Goal: Task Accomplishment & Management: Complete application form

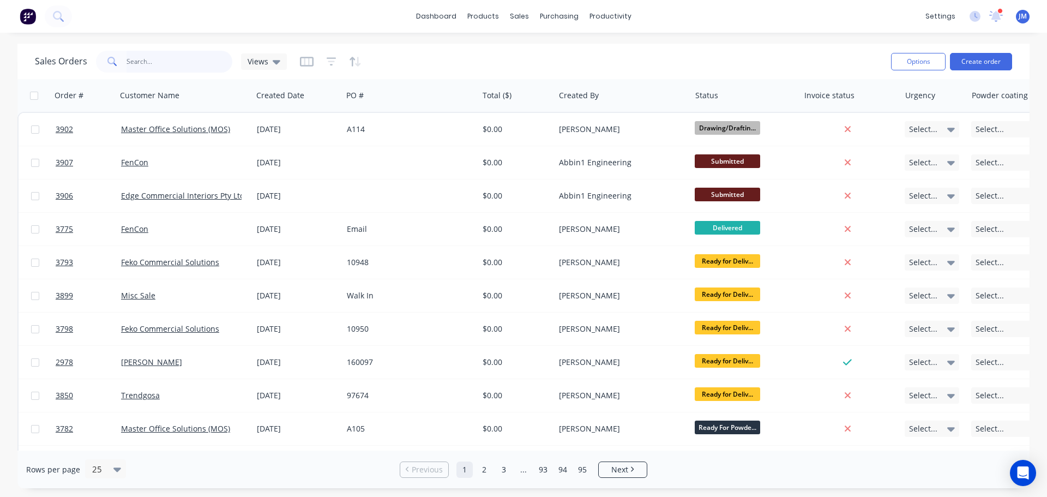
click at [202, 59] on input "text" at bounding box center [179, 62] width 106 height 22
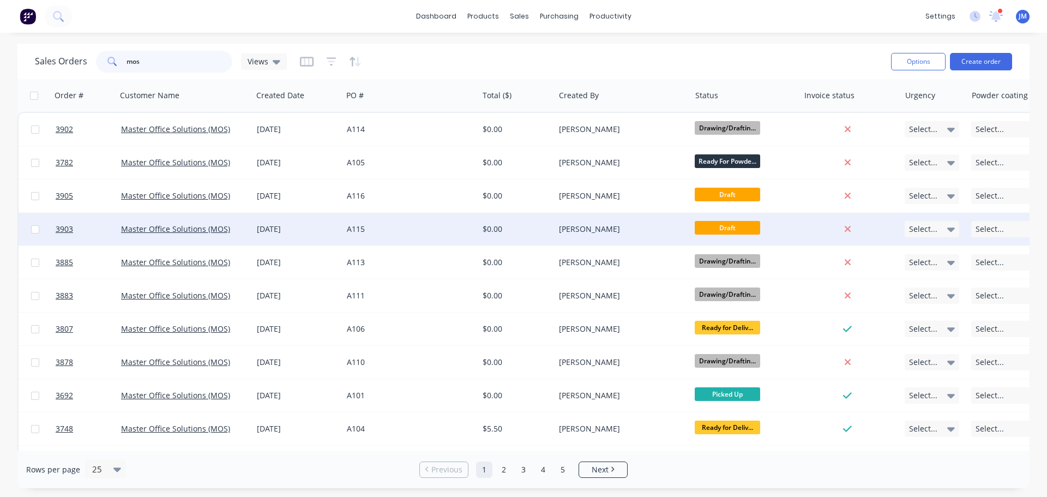
type input "mos"
click at [202, 223] on div "Master Office Solutions (MOS)" at bounding box center [185, 229] width 136 height 33
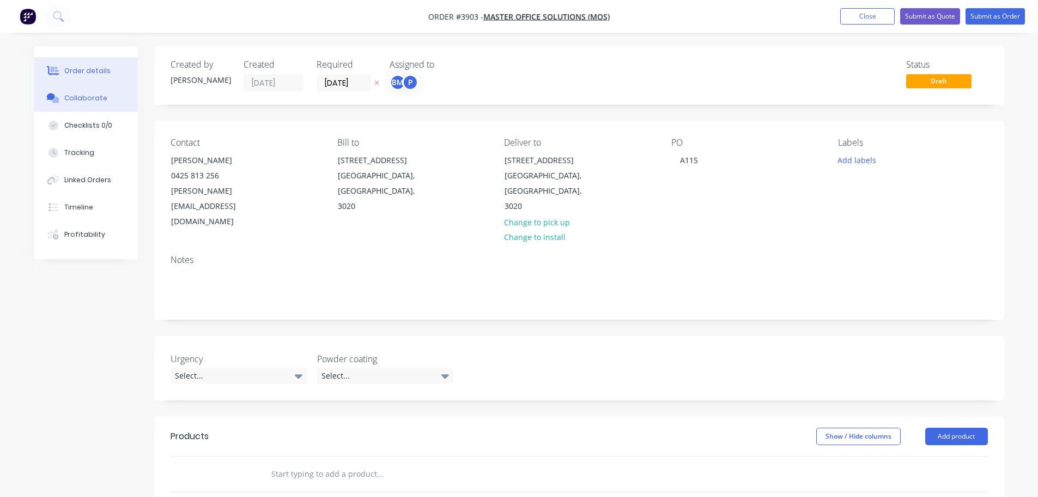
click at [81, 101] on div "Collaborate" at bounding box center [85, 98] width 43 height 10
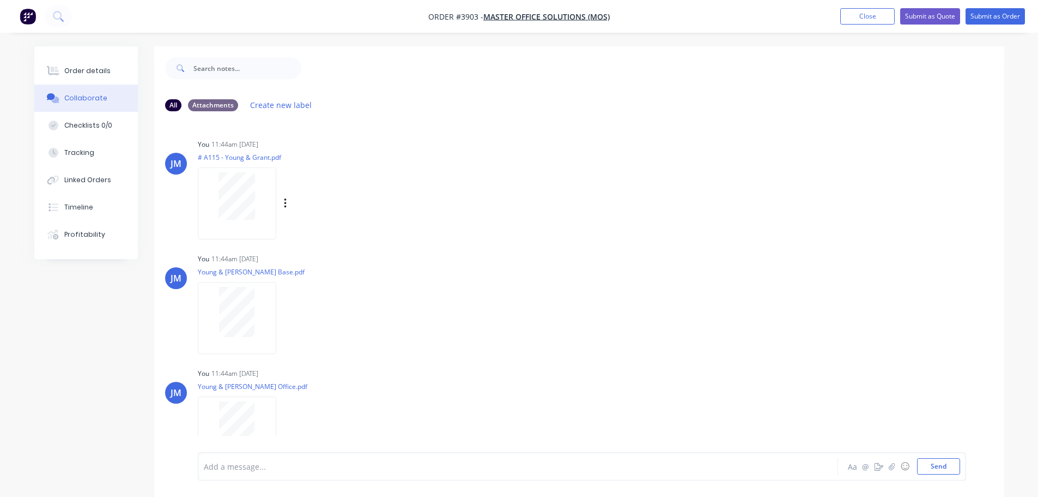
click at [257, 224] on div at bounding box center [237, 202] width 78 height 71
click at [84, 69] on div "Order details" at bounding box center [87, 71] width 46 height 10
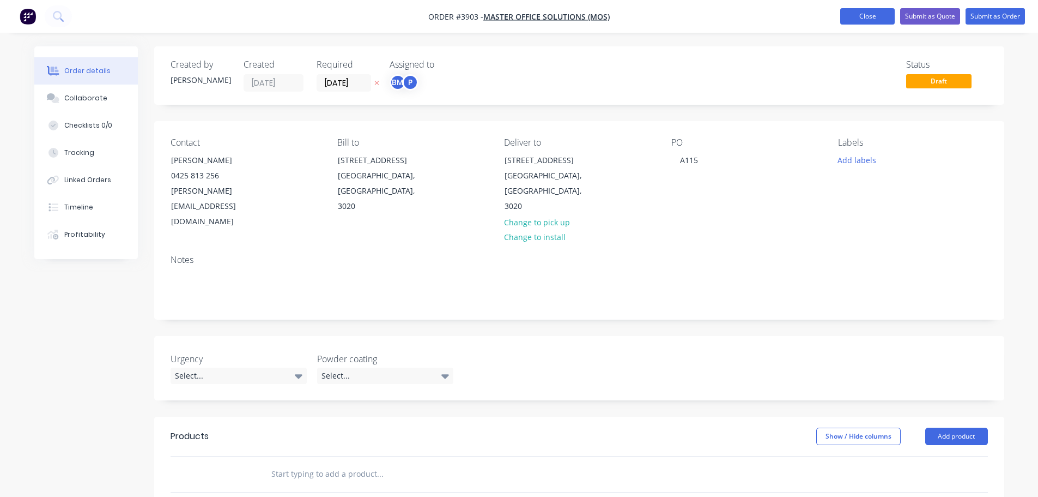
click at [861, 16] on button "Close" at bounding box center [868, 16] width 55 height 16
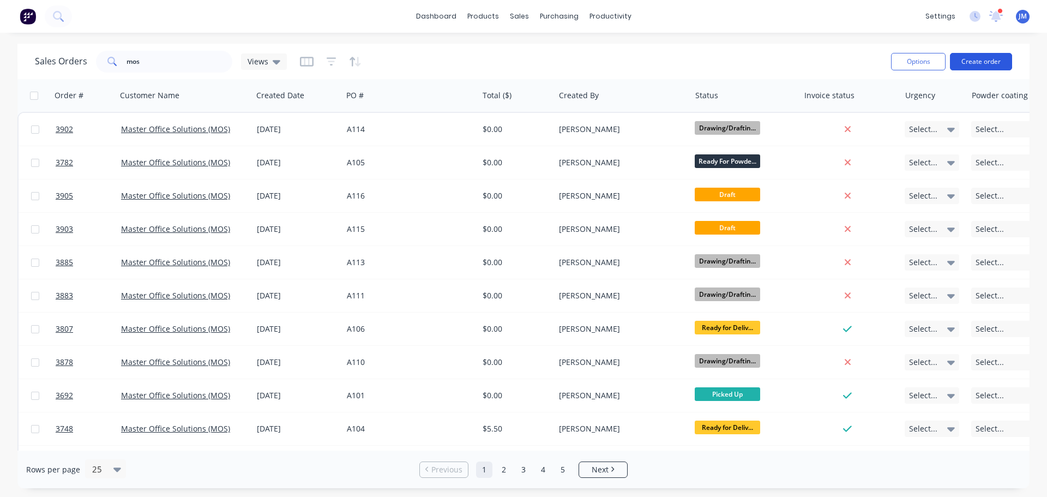
click at [979, 59] on button "Create order" at bounding box center [981, 61] width 62 height 17
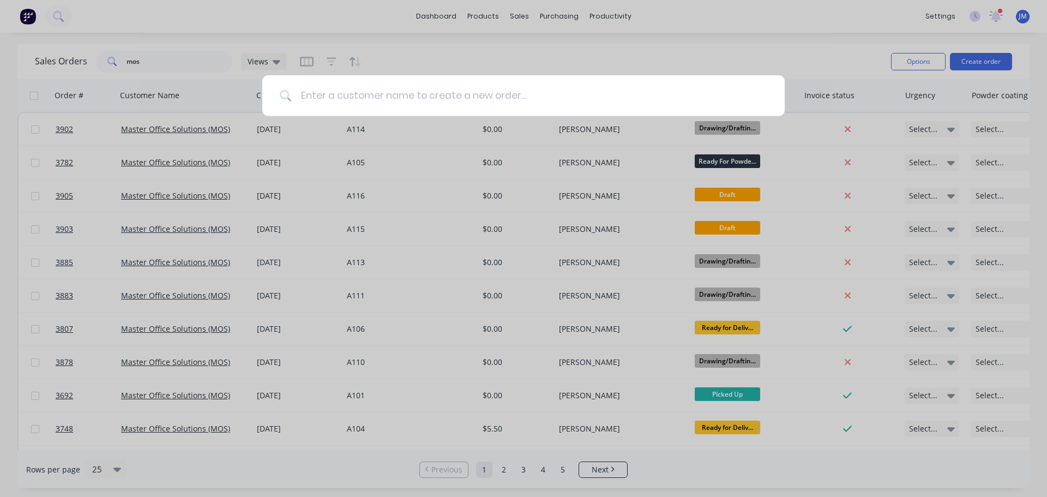
click at [325, 93] on input at bounding box center [529, 95] width 475 height 41
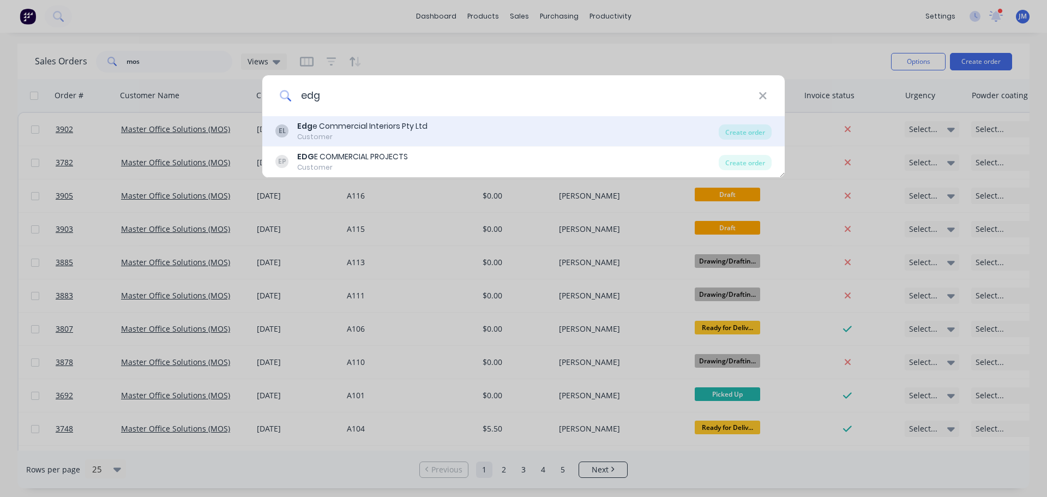
type input "edg"
click at [331, 130] on div "Edg e Commercial Interiors Pty Ltd" at bounding box center [362, 125] width 130 height 11
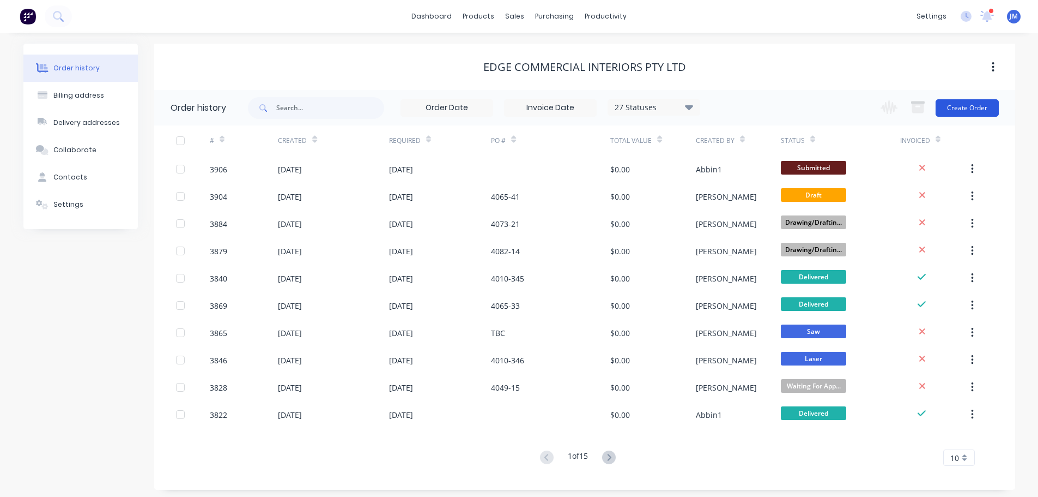
click at [961, 106] on button "Create Order" at bounding box center [967, 107] width 63 height 17
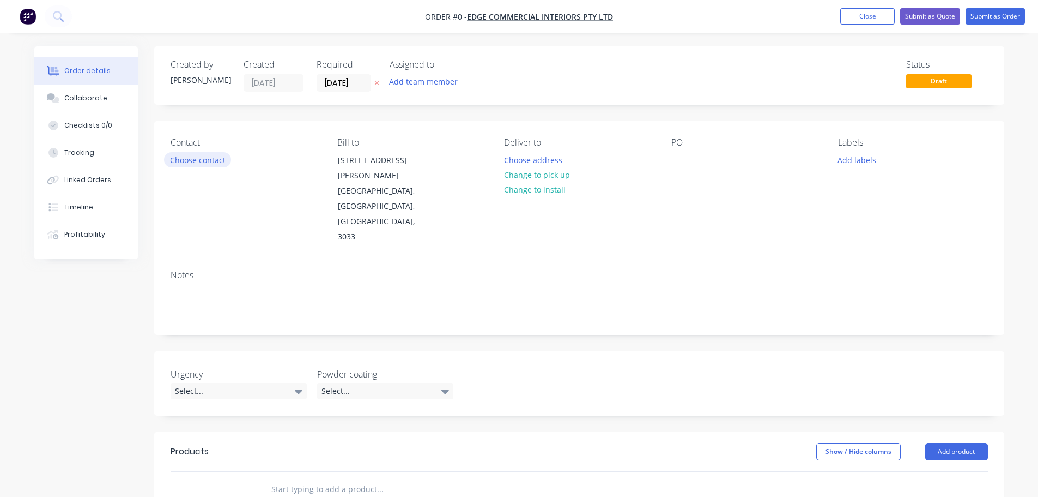
click at [186, 157] on button "Choose contact" at bounding box center [197, 159] width 67 height 15
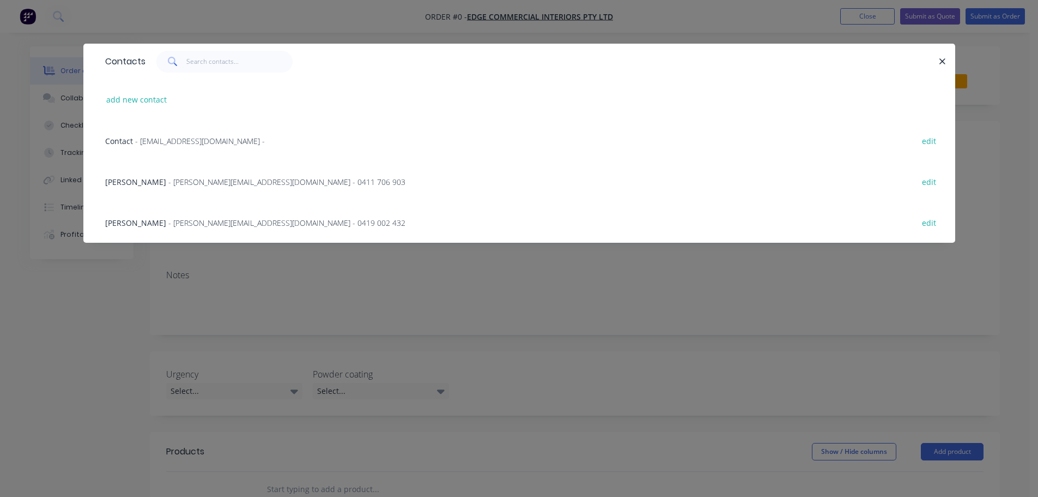
click at [174, 218] on span "- [PERSON_NAME][EMAIL_ADDRESS][DOMAIN_NAME] - 0419 002 432" at bounding box center [286, 223] width 237 height 10
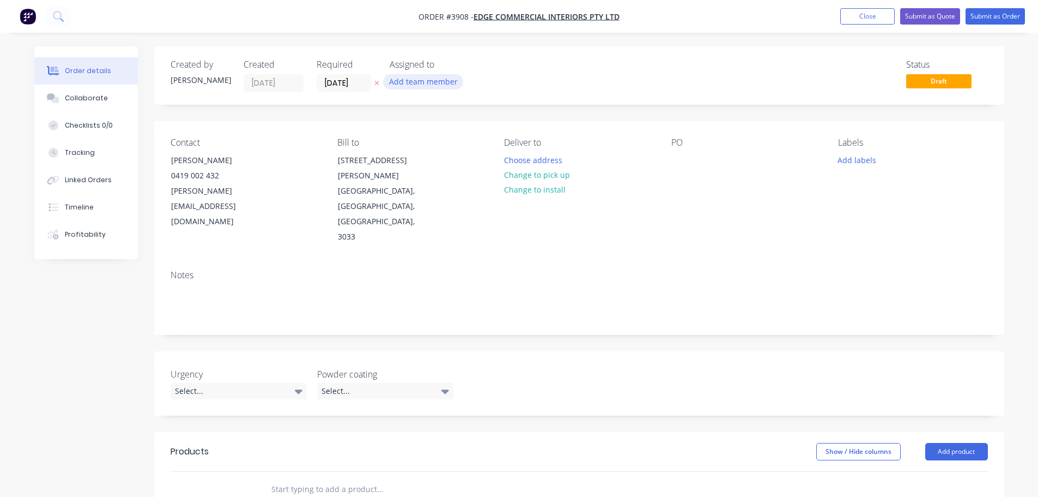
click at [415, 80] on button "Add team member" at bounding box center [423, 81] width 80 height 15
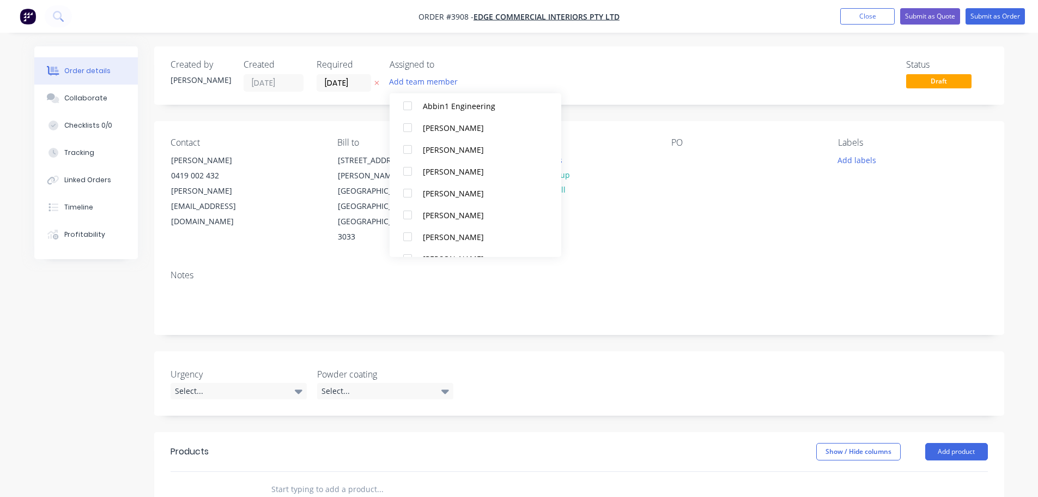
scroll to position [327, 0]
click at [411, 119] on div at bounding box center [408, 121] width 22 height 22
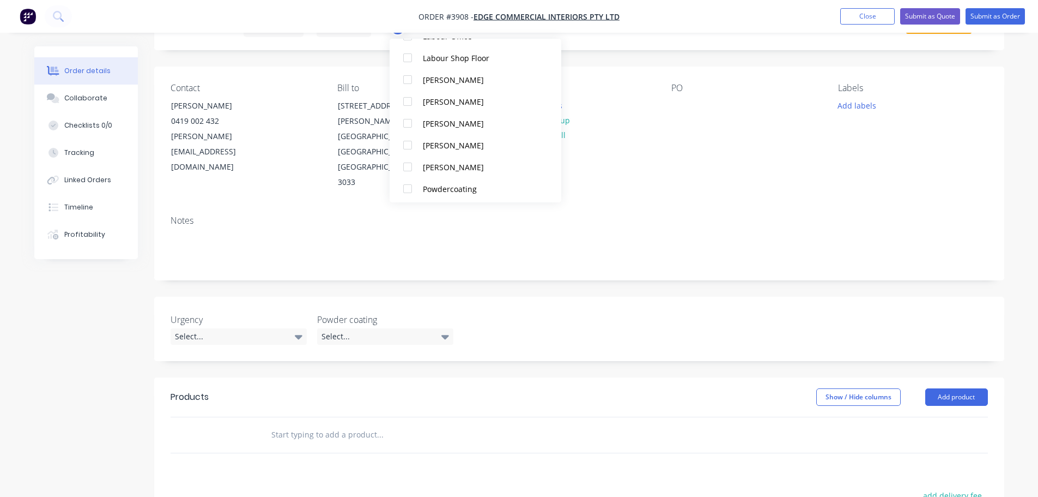
scroll to position [621, 0]
click at [427, 183] on div "Production" at bounding box center [481, 185] width 116 height 11
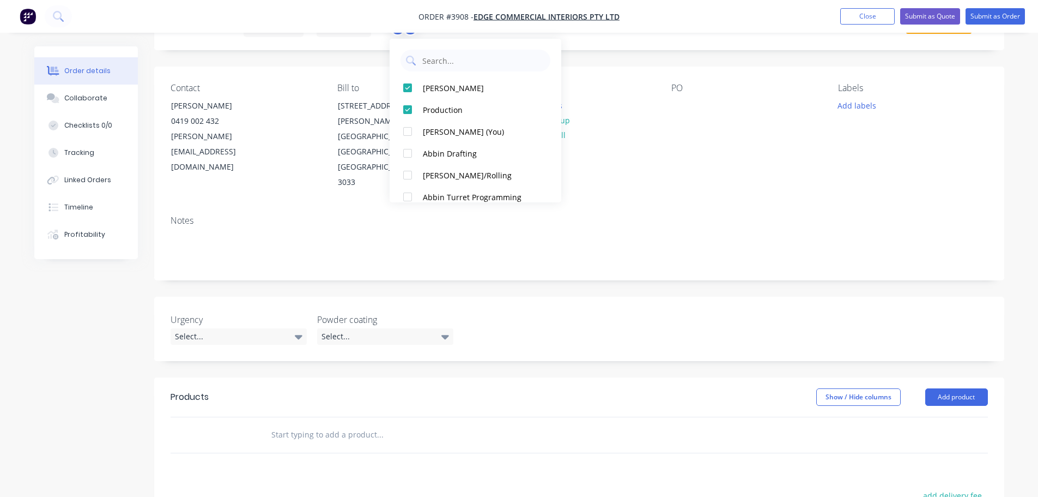
click at [681, 142] on div "PO" at bounding box center [746, 136] width 149 height 107
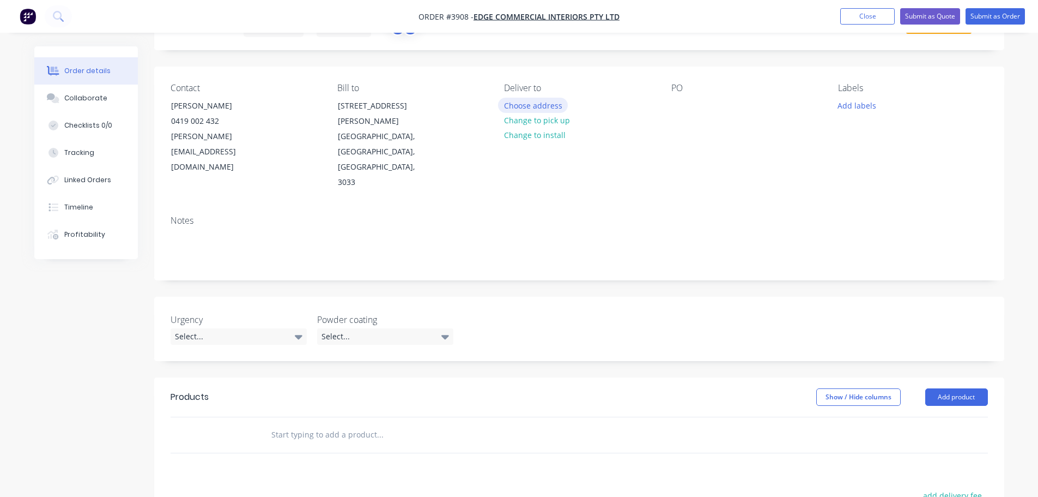
click at [519, 105] on button "Choose address" at bounding box center [533, 105] width 70 height 15
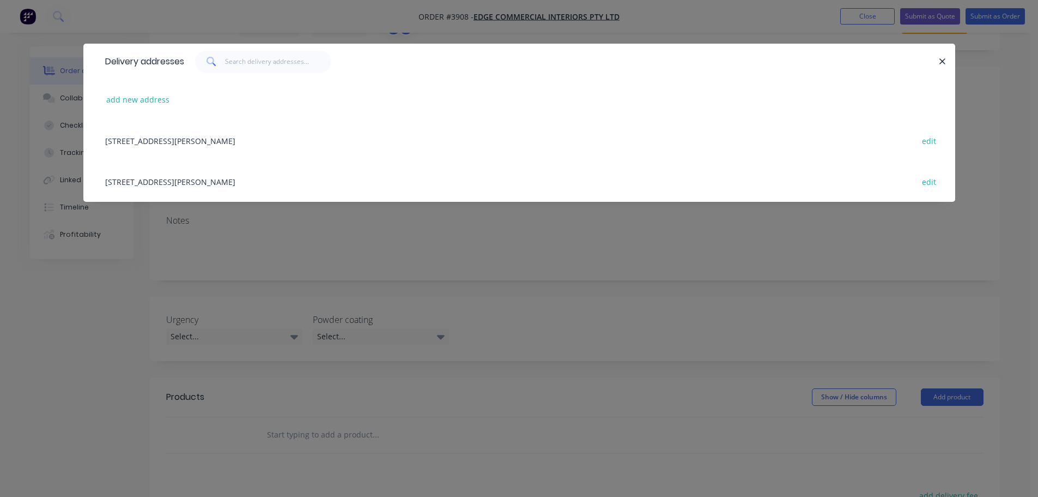
click at [140, 183] on div "[STREET_ADDRESS][PERSON_NAME] edit" at bounding box center [519, 181] width 839 height 41
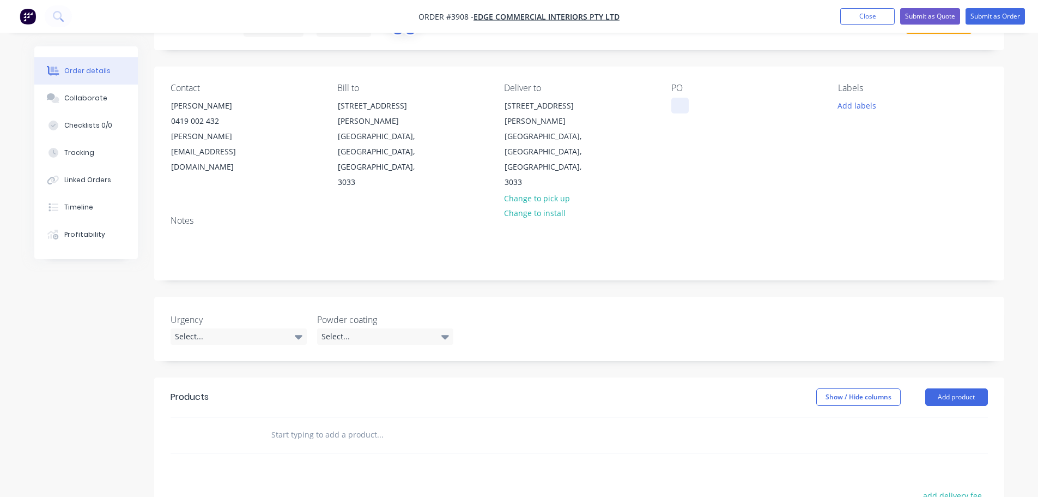
click at [672, 106] on div at bounding box center [680, 106] width 17 height 16
click at [96, 92] on button "Collaborate" at bounding box center [86, 97] width 104 height 27
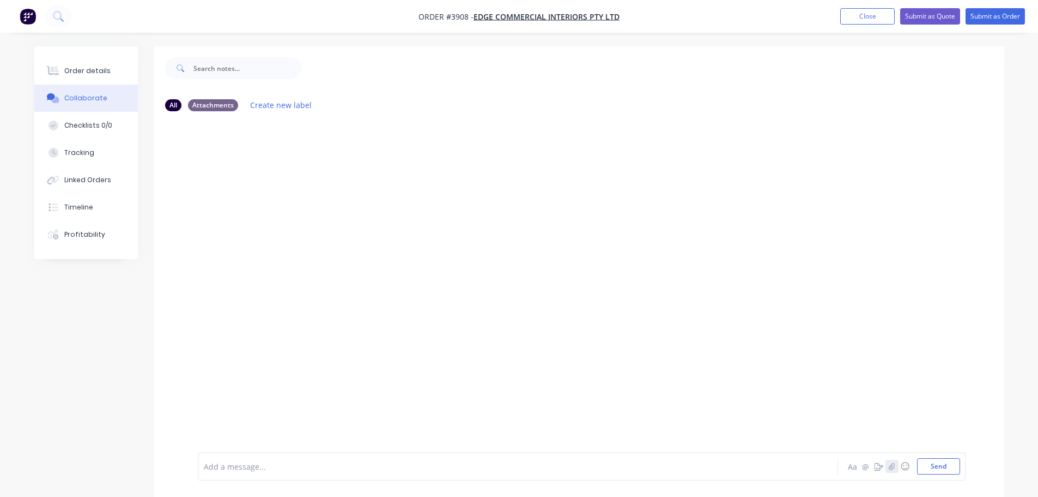
click at [890, 470] on button "button" at bounding box center [892, 466] width 13 height 13
click at [942, 463] on button "Send" at bounding box center [938, 466] width 43 height 16
click at [930, 463] on button "Send" at bounding box center [938, 466] width 43 height 16
click at [566, 303] on div "JM You 10:00am [DATE] Purchase Order 4077-8.pdf Labels Download Delete" at bounding box center [579, 286] width 850 height 332
click at [102, 76] on button "Order details" at bounding box center [86, 70] width 104 height 27
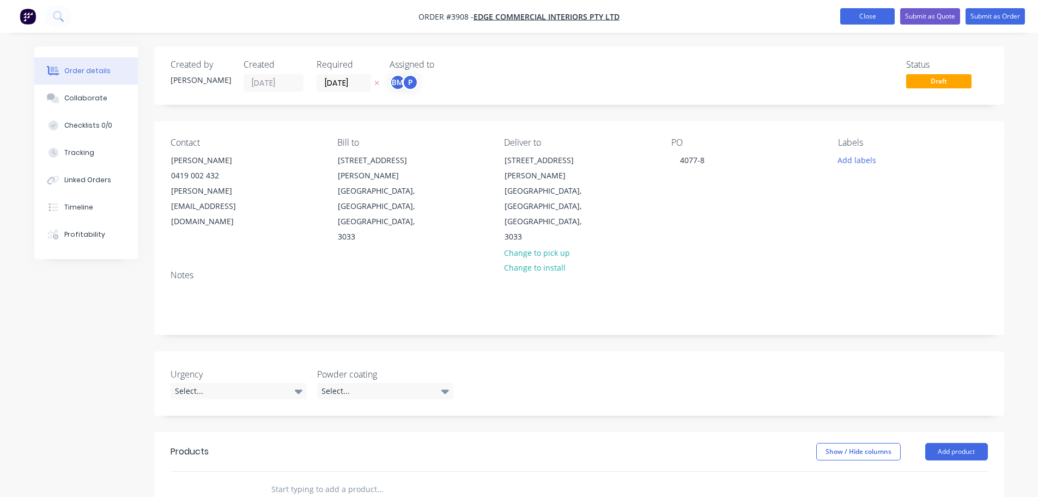
click at [876, 18] on button "Close" at bounding box center [868, 16] width 55 height 16
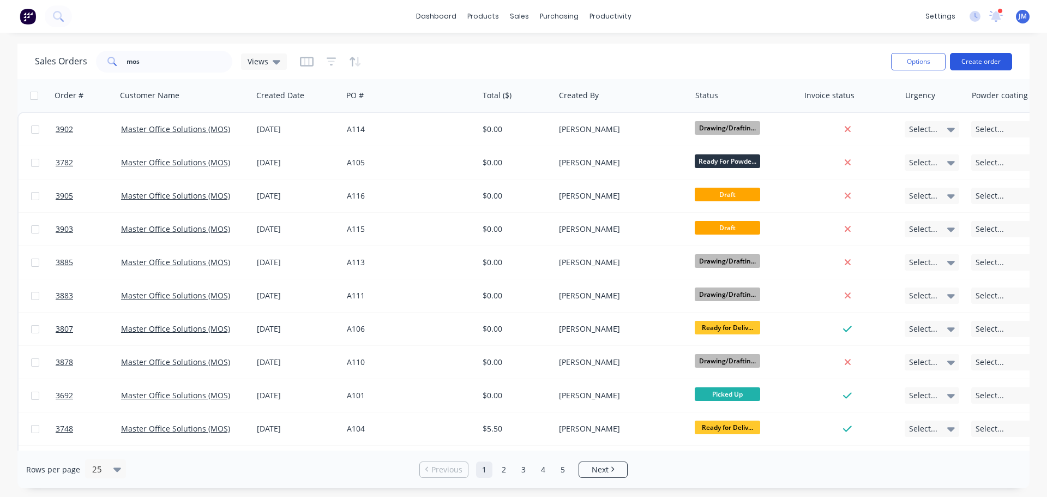
click at [980, 62] on button "Create order" at bounding box center [981, 61] width 62 height 17
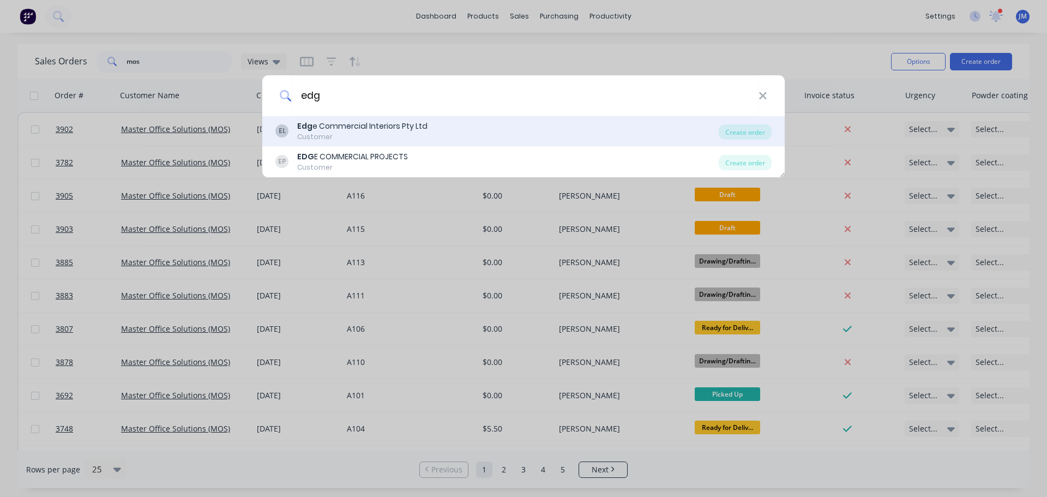
type input "edg"
click at [339, 132] on div "Customer" at bounding box center [362, 137] width 130 height 10
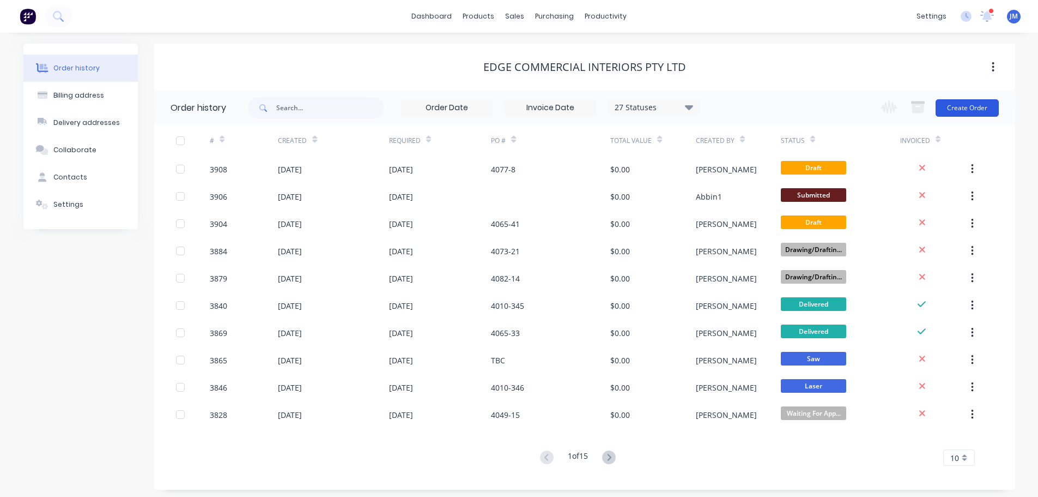
click at [965, 105] on button "Create Order" at bounding box center [967, 107] width 63 height 17
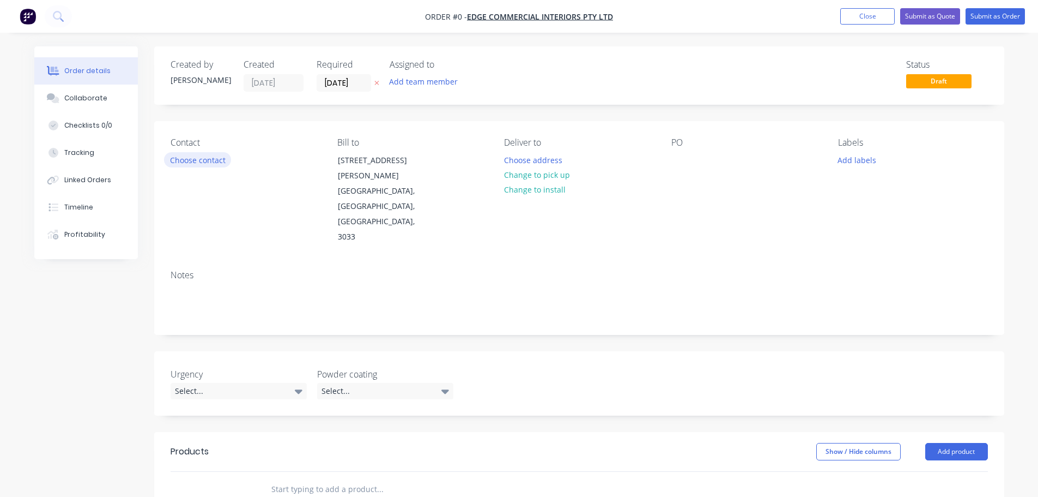
click at [198, 155] on button "Choose contact" at bounding box center [197, 159] width 67 height 15
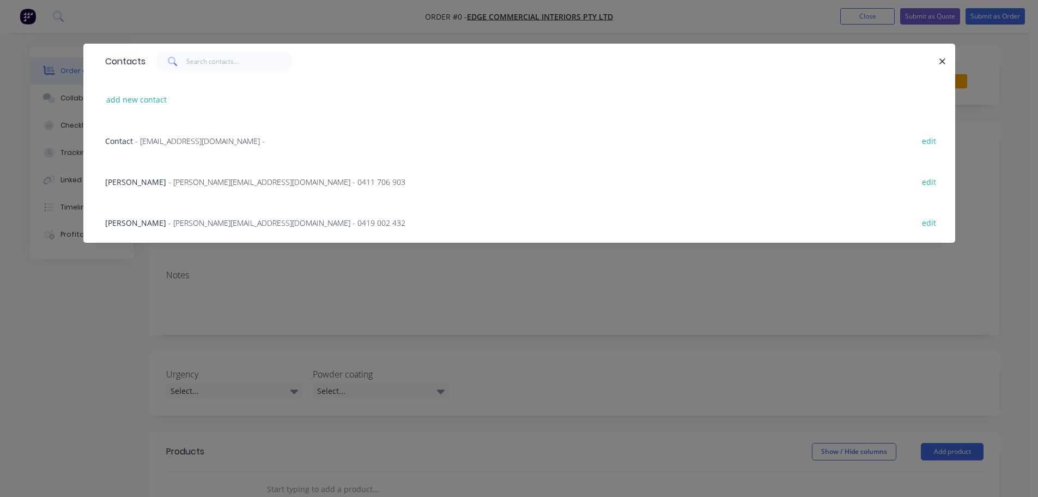
click at [171, 217] on div "[PERSON_NAME] - [PERSON_NAME][EMAIL_ADDRESS][DOMAIN_NAME] - 0419 002 432" at bounding box center [255, 222] width 300 height 11
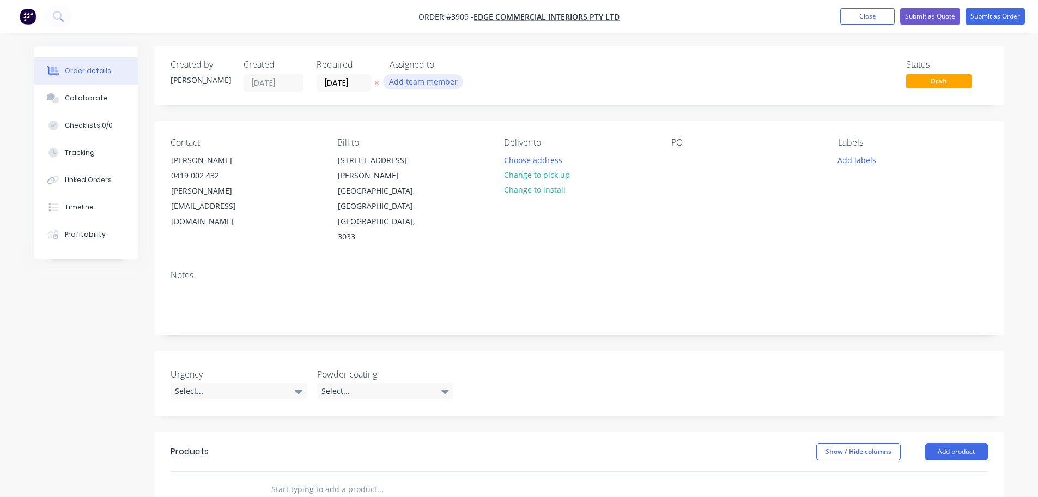
click at [427, 86] on button "Add team member" at bounding box center [423, 81] width 80 height 15
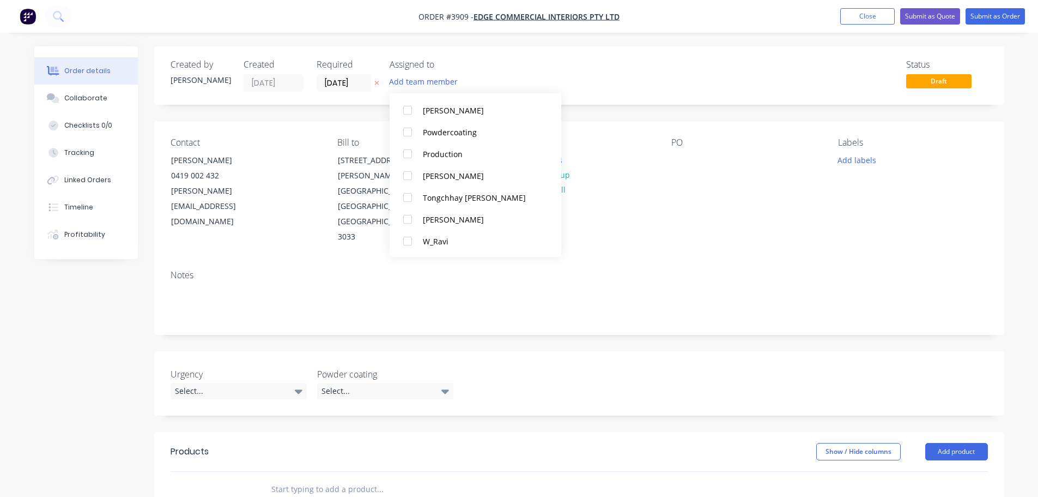
scroll to position [709, 0]
click at [439, 159] on div "Production" at bounding box center [481, 153] width 116 height 11
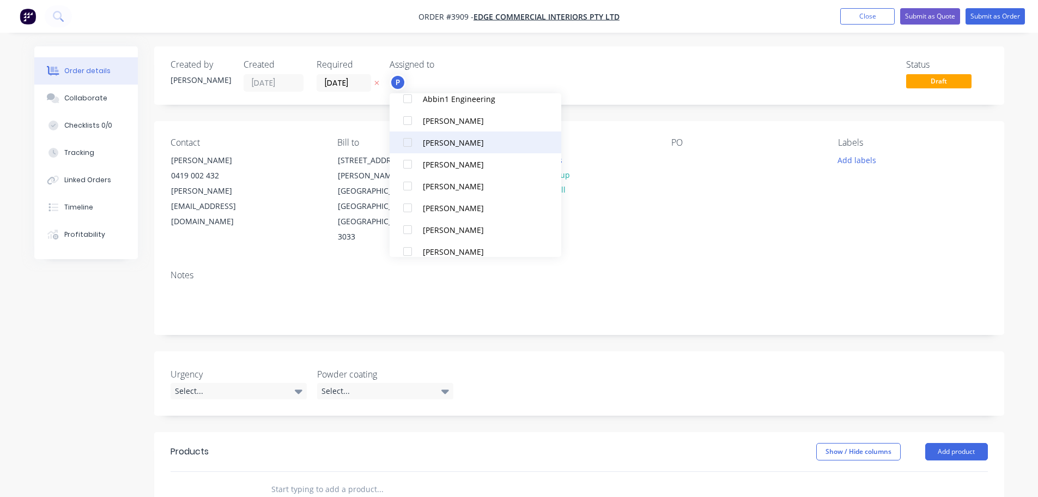
click at [440, 148] on button "[PERSON_NAME]" at bounding box center [476, 142] width 172 height 22
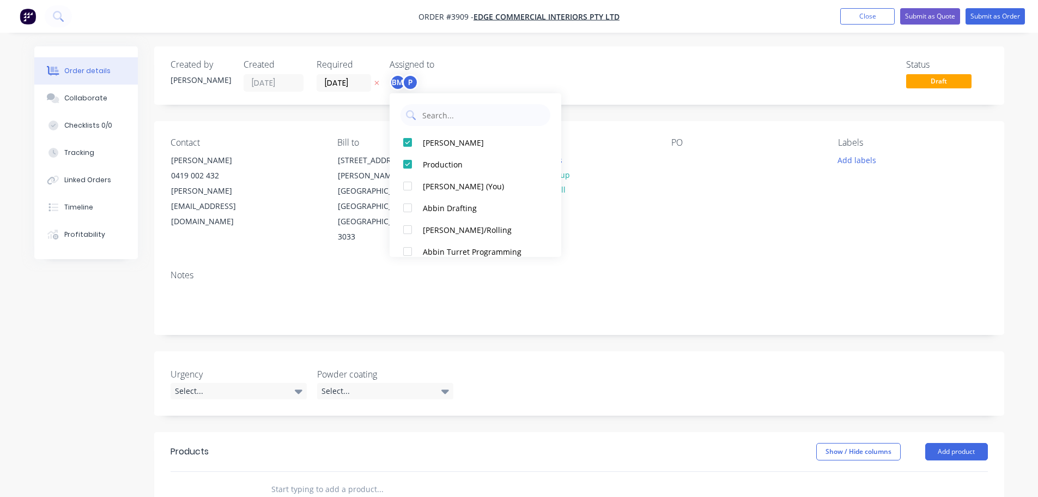
click at [684, 199] on div "PO" at bounding box center [746, 190] width 149 height 107
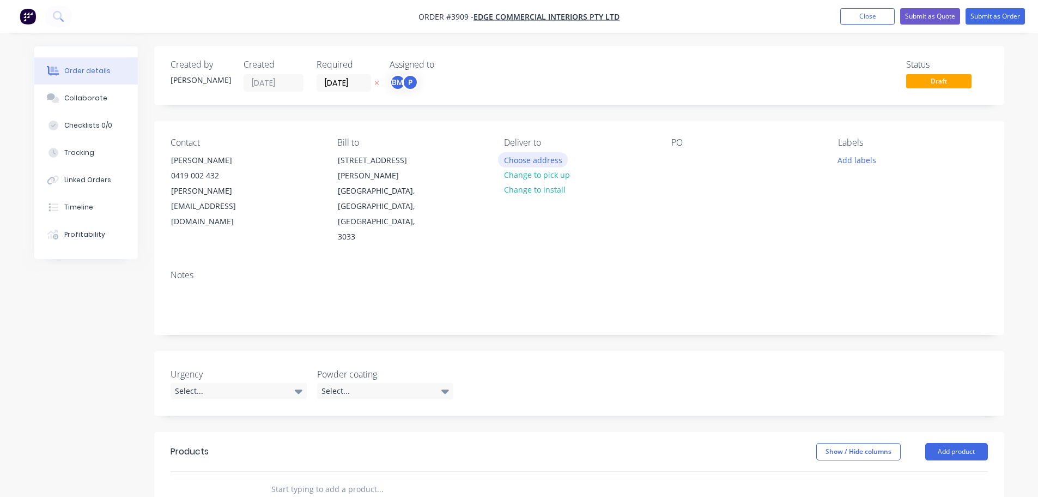
click at [546, 160] on button "Choose address" at bounding box center [533, 159] width 70 height 15
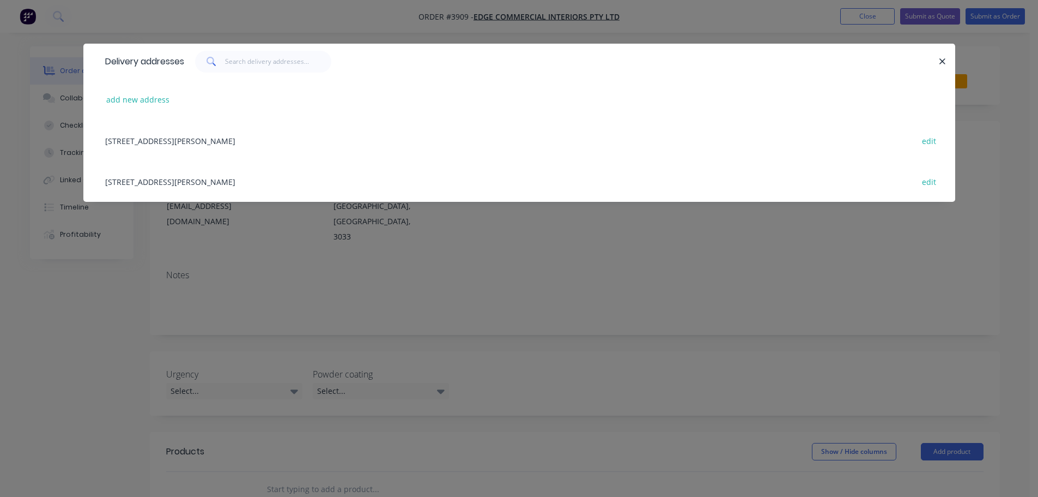
click at [203, 187] on div "[STREET_ADDRESS][PERSON_NAME] edit" at bounding box center [519, 181] width 839 height 41
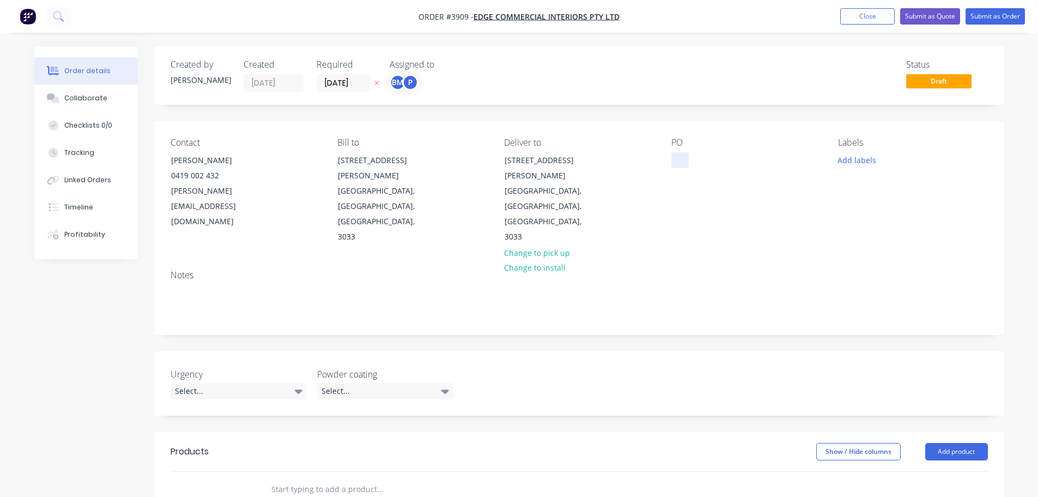
click at [678, 160] on div at bounding box center [680, 160] width 17 height 16
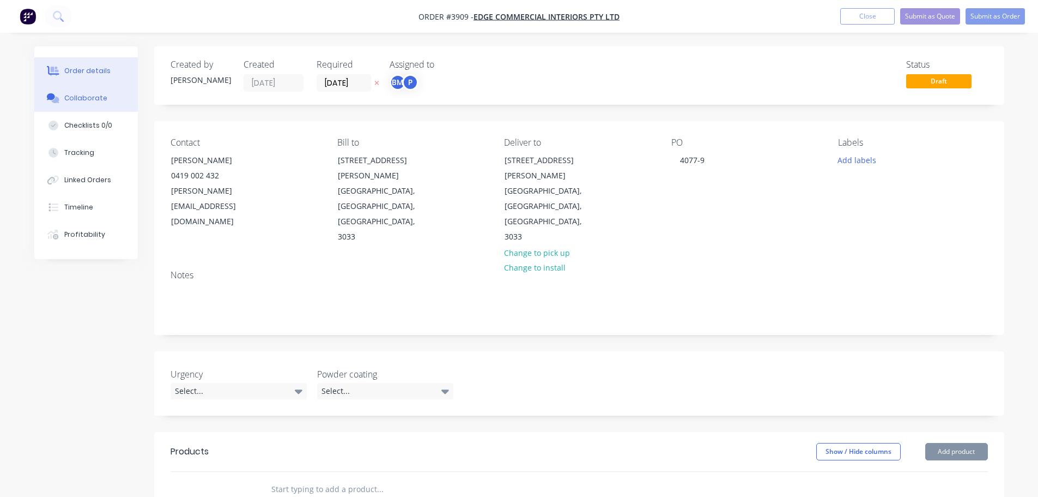
click at [89, 94] on div "Collaborate" at bounding box center [85, 98] width 43 height 10
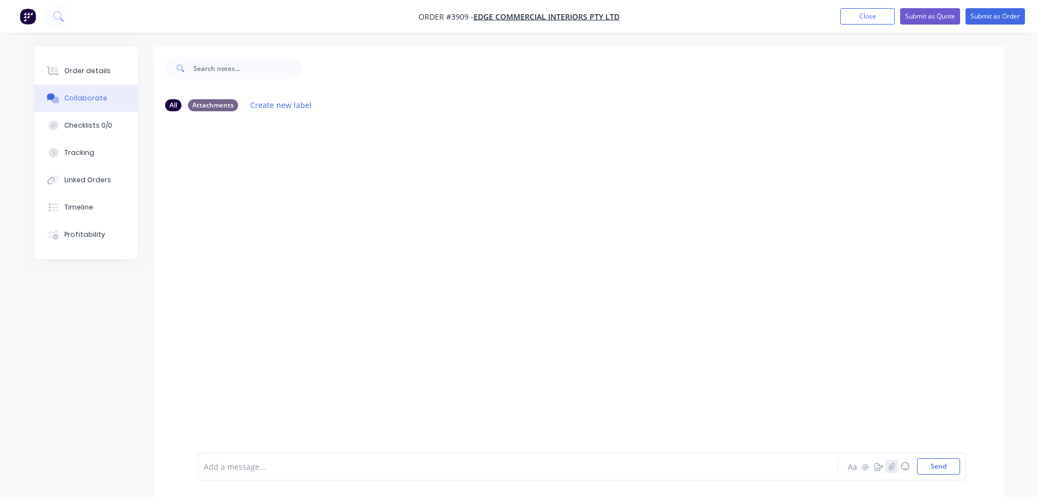
click at [892, 467] on icon "button" at bounding box center [892, 465] width 6 height 7
click at [946, 462] on button "Send" at bounding box center [938, 466] width 43 height 16
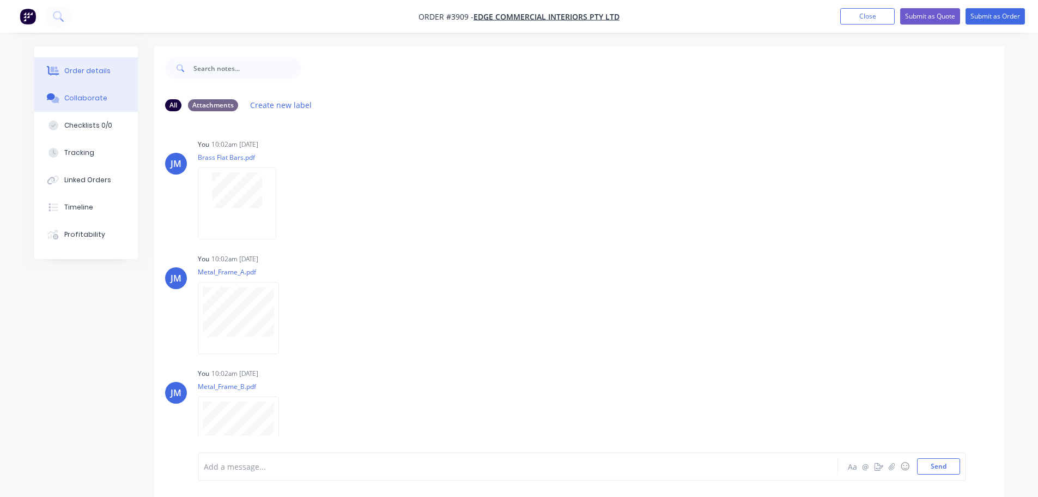
click at [84, 72] on div "Order details" at bounding box center [87, 71] width 46 height 10
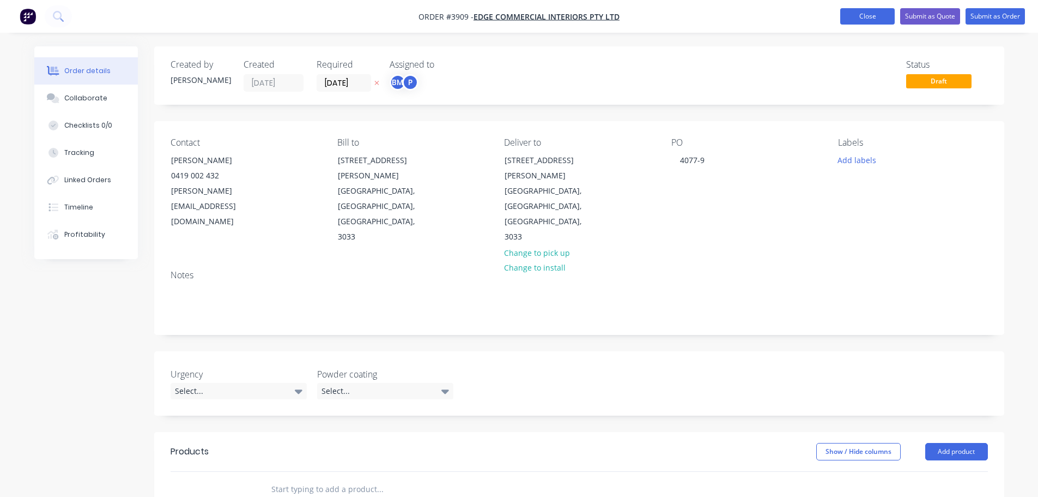
click at [871, 16] on button "Close" at bounding box center [868, 16] width 55 height 16
